Goal: Information Seeking & Learning: Learn about a topic

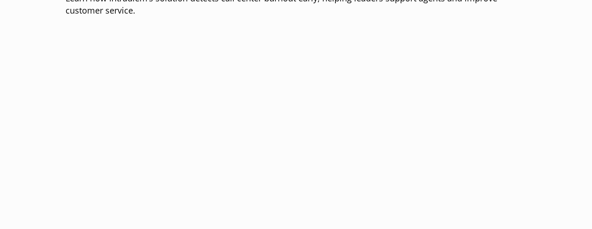
scroll to position [209, 0]
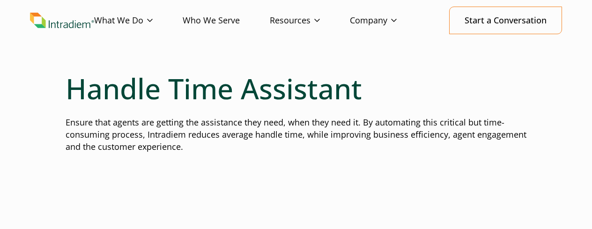
scroll to position [40, 0]
